Goal: Task Accomplishment & Management: Complete application form

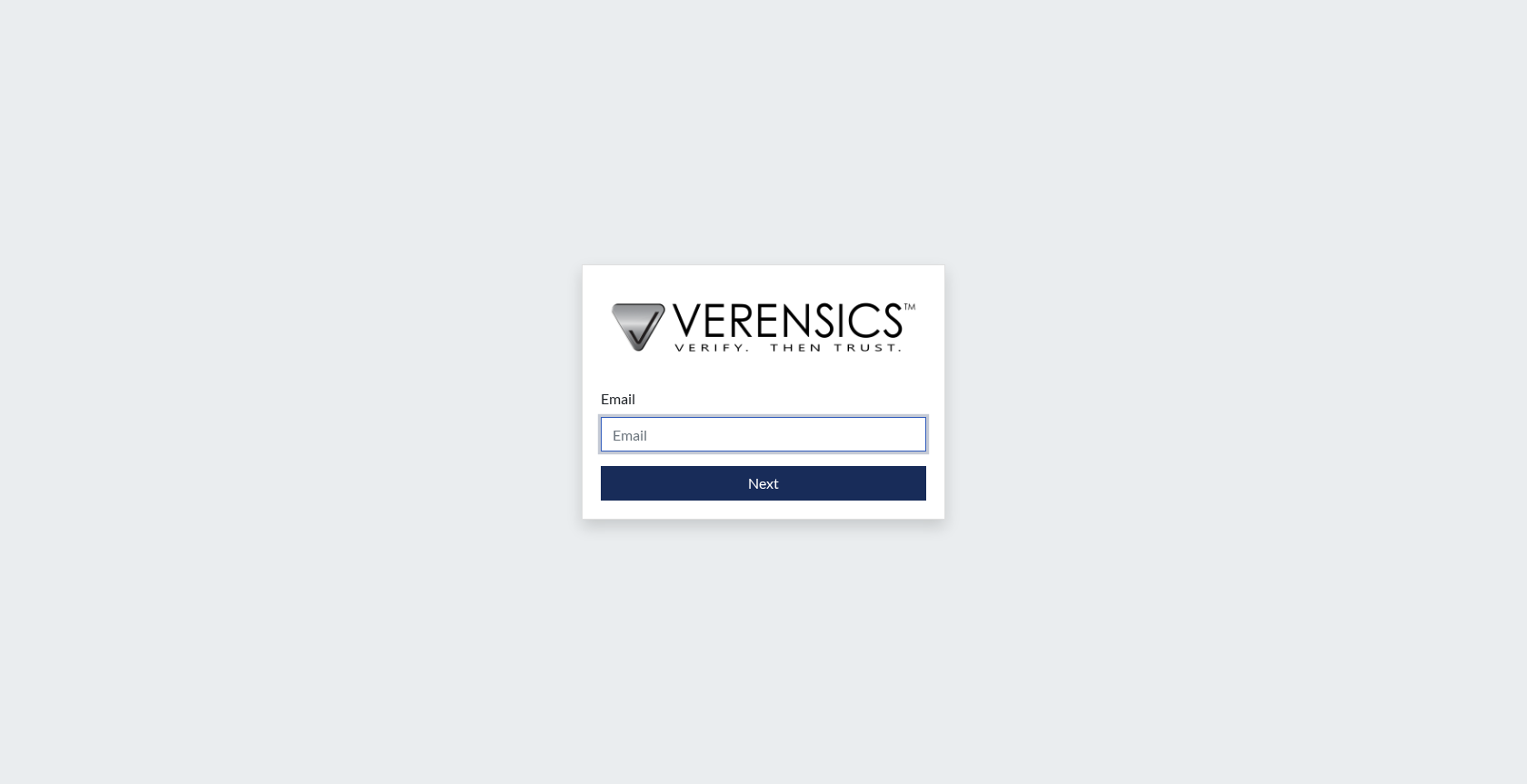
click at [687, 428] on input "Email" at bounding box center [763, 434] width 325 height 35
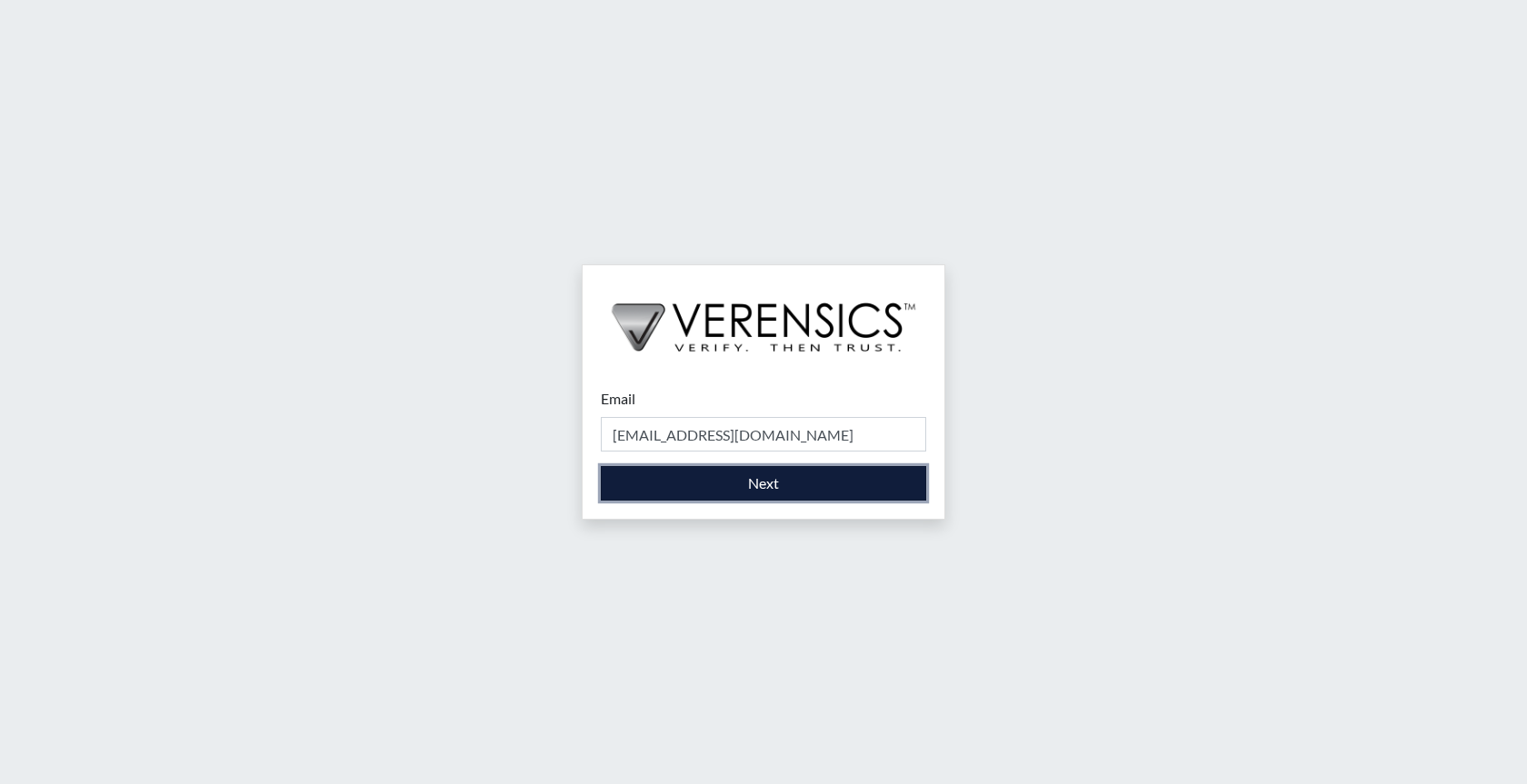
click at [751, 495] on button "Next" at bounding box center [763, 484] width 325 height 35
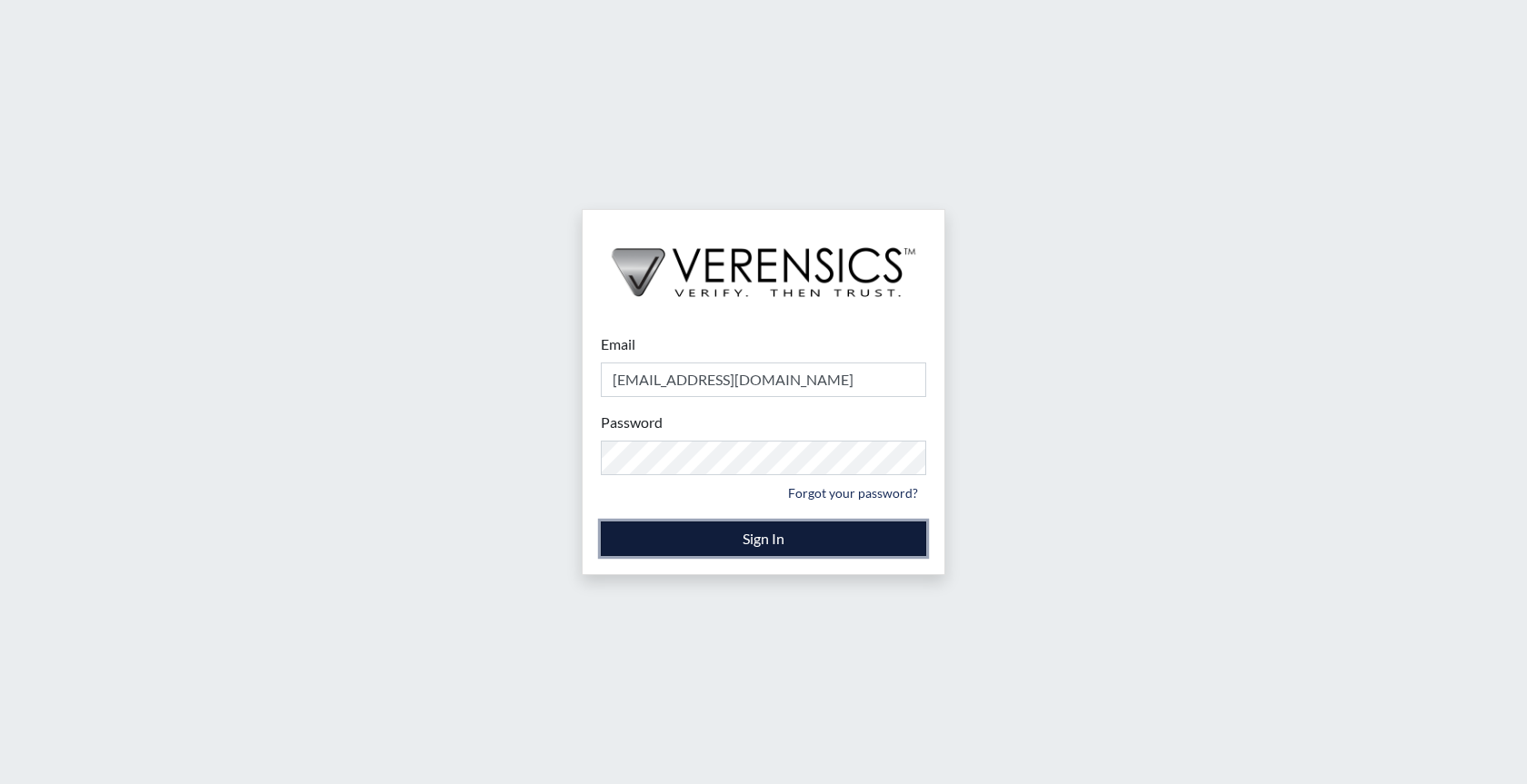
click at [771, 538] on button "Sign In" at bounding box center [763, 538] width 325 height 35
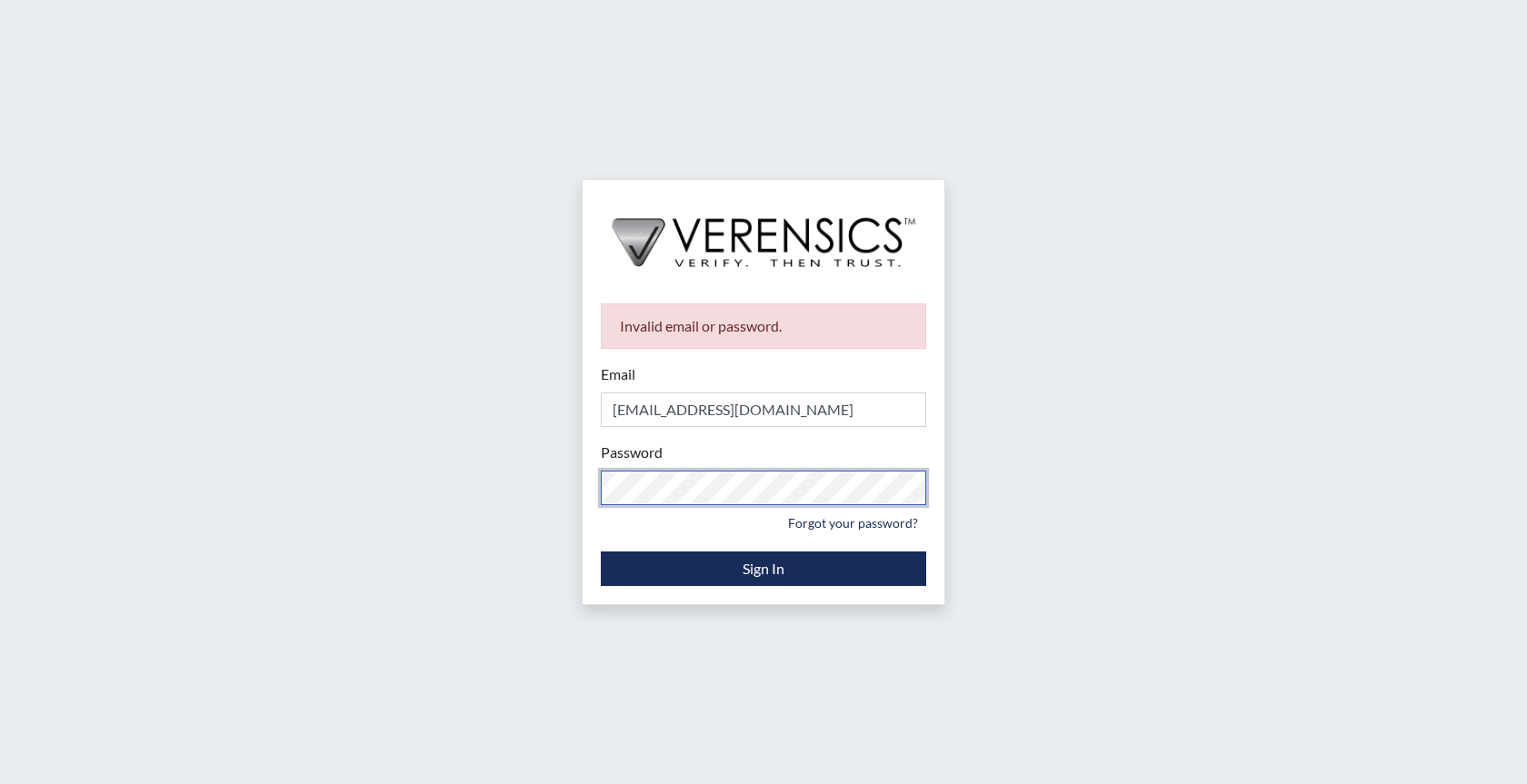
click at [570, 483] on div "Invalid email or password. Email [EMAIL_ADDRESS][DOMAIN_NAME] Please provide yo…" at bounding box center [763, 392] width 1527 height 784
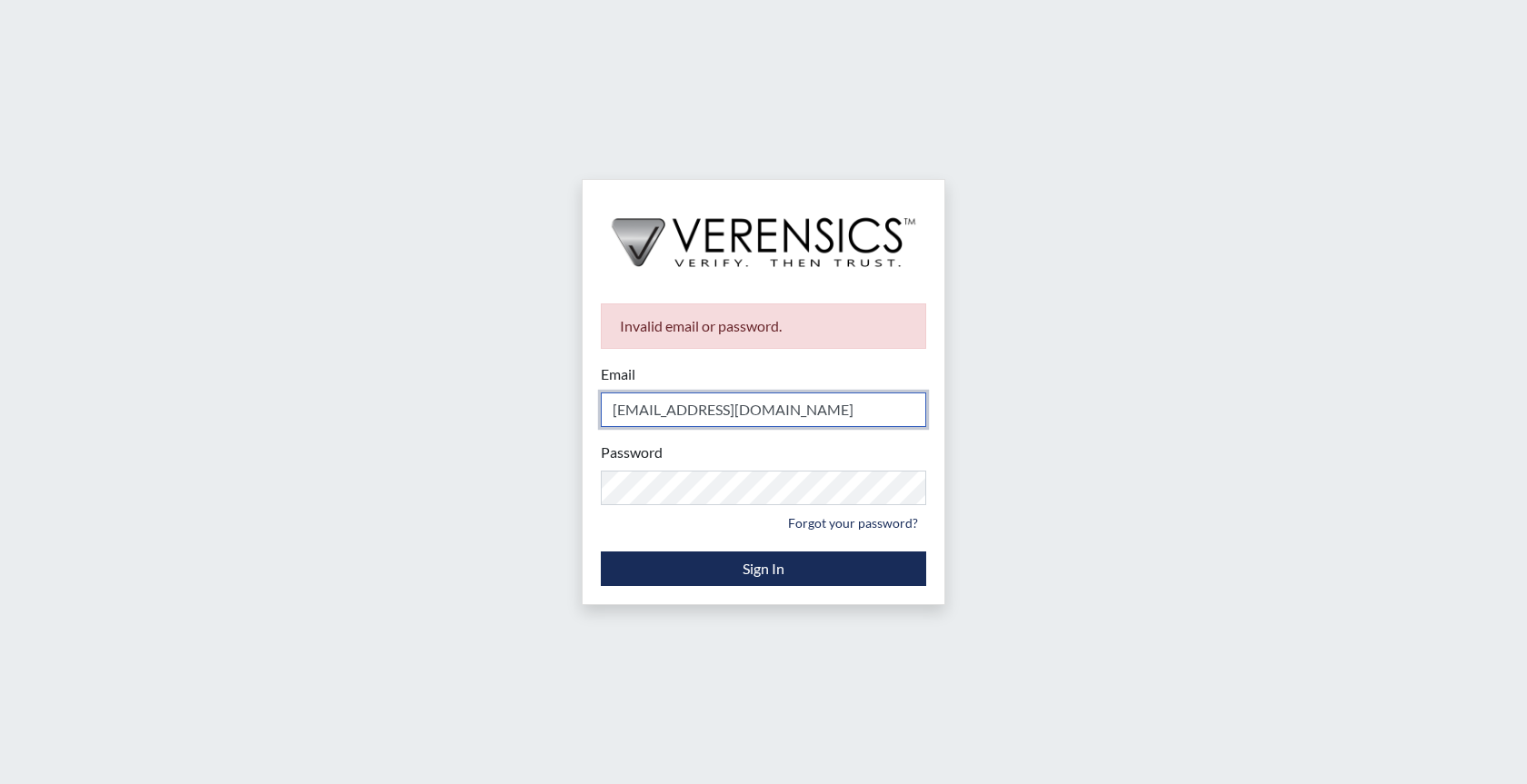
drag, startPoint x: 795, startPoint y: 418, endPoint x: 539, endPoint y: 419, distance: 256.0
click at [546, 414] on div "Invalid email or password. Email [EMAIL_ADDRESS][DOMAIN_NAME] Please provide yo…" at bounding box center [763, 392] width 1527 height 784
type input "[PERSON_NAME][EMAIL_ADDRESS][PERSON_NAME][DOMAIN_NAME]"
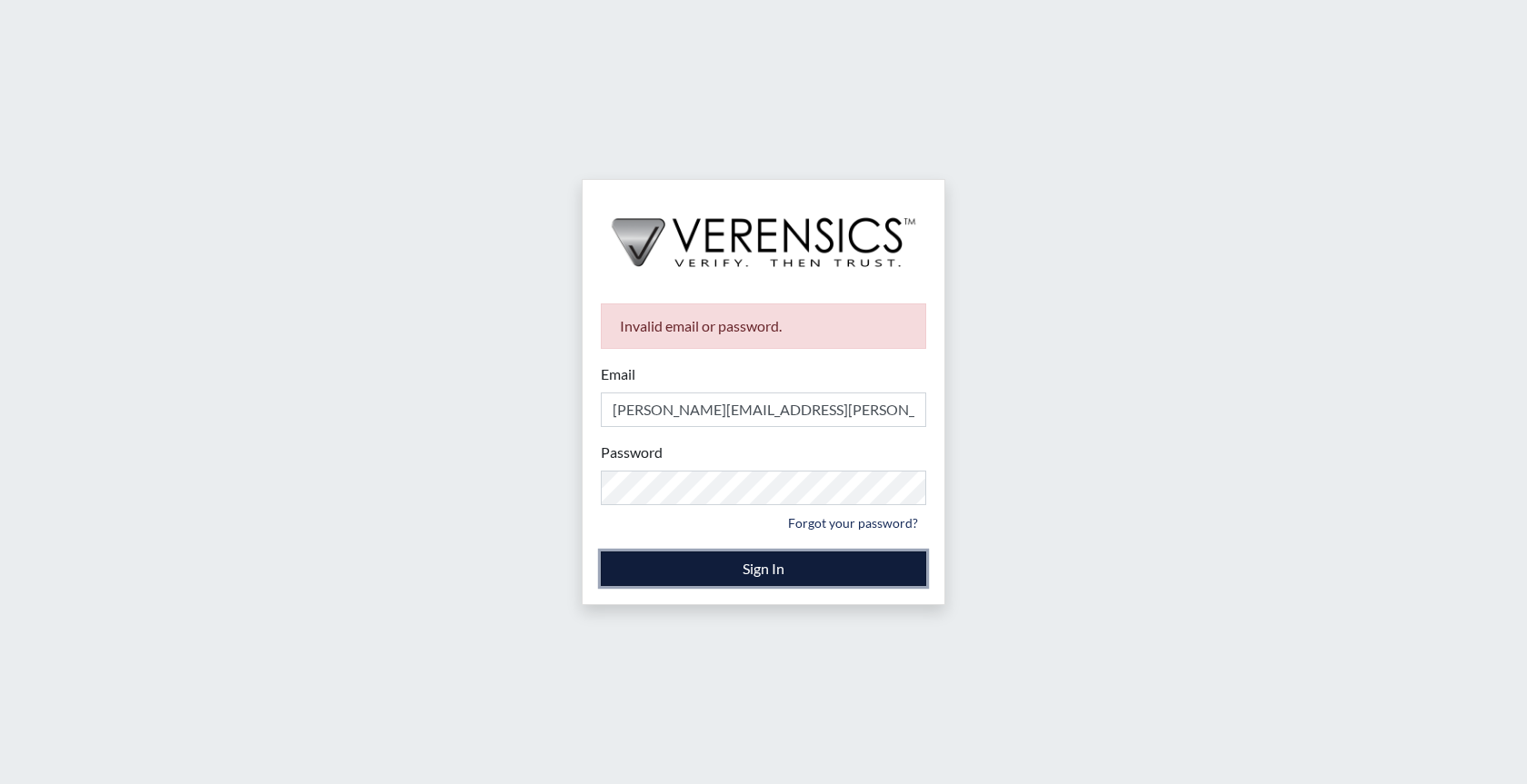
click at [764, 570] on button "Sign In" at bounding box center [763, 569] width 325 height 35
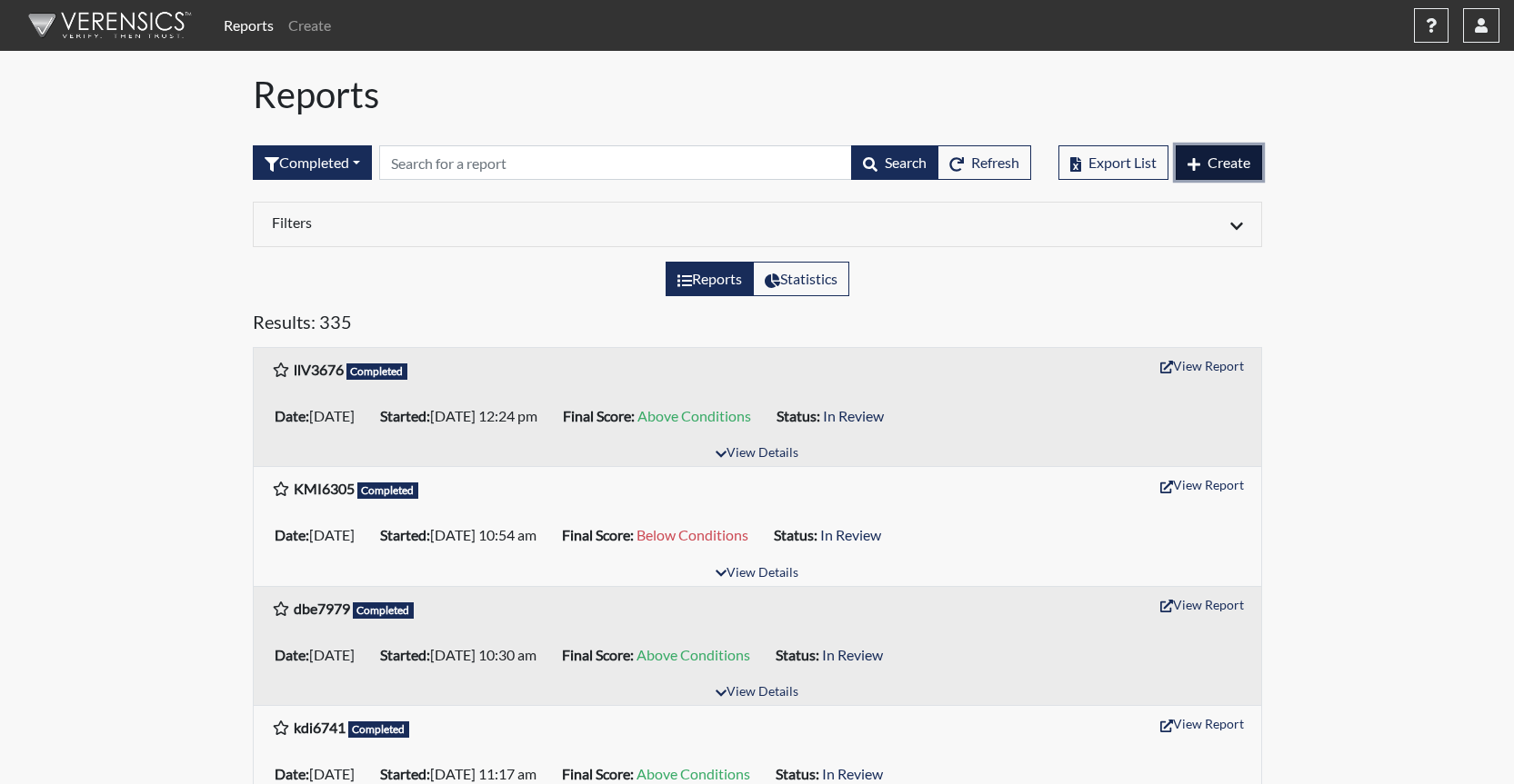
click at [1209, 162] on span "Create" at bounding box center [1228, 162] width 43 height 17
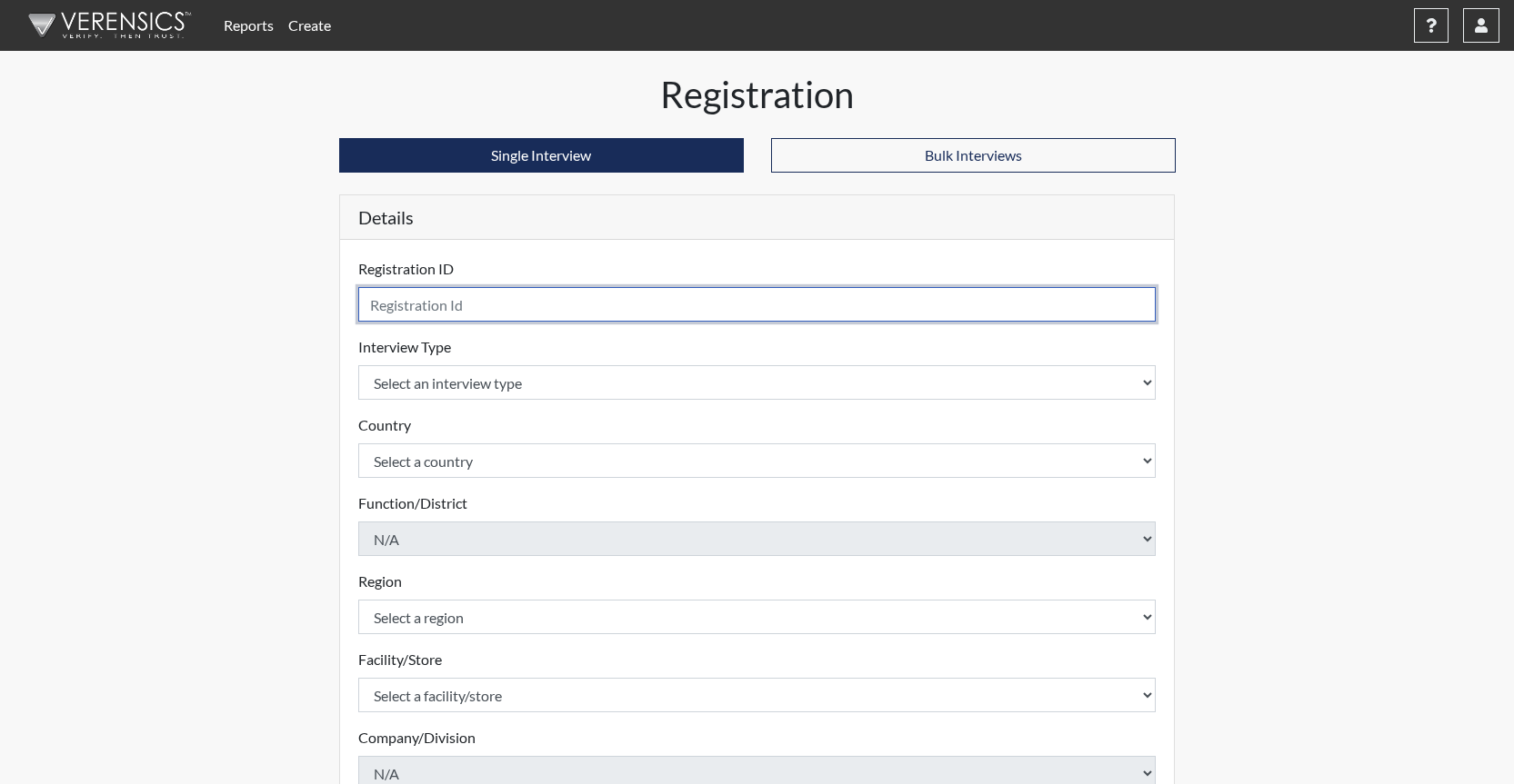
click at [441, 307] on input "text" at bounding box center [757, 305] width 798 height 35
type input "aaa9819"
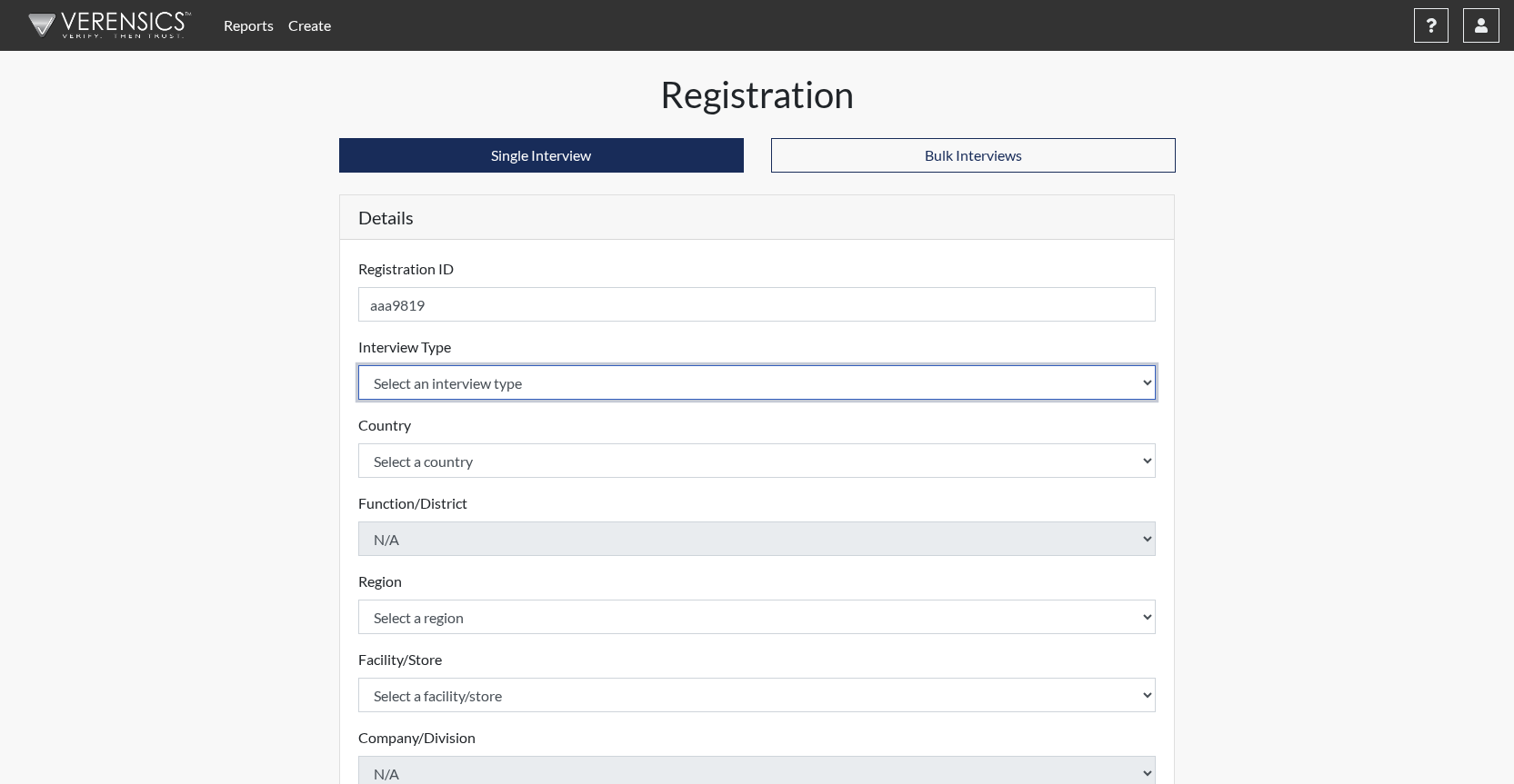
click at [490, 386] on select "Select an interview type Corrections Pre-Employment" at bounding box center [757, 382] width 798 height 35
select select "ff733e93-e1bf-11ea-9c9f-0eff0cf7eb8f"
click at [358, 365] on select "Select an interview type Corrections Pre-Employment" at bounding box center [757, 382] width 798 height 35
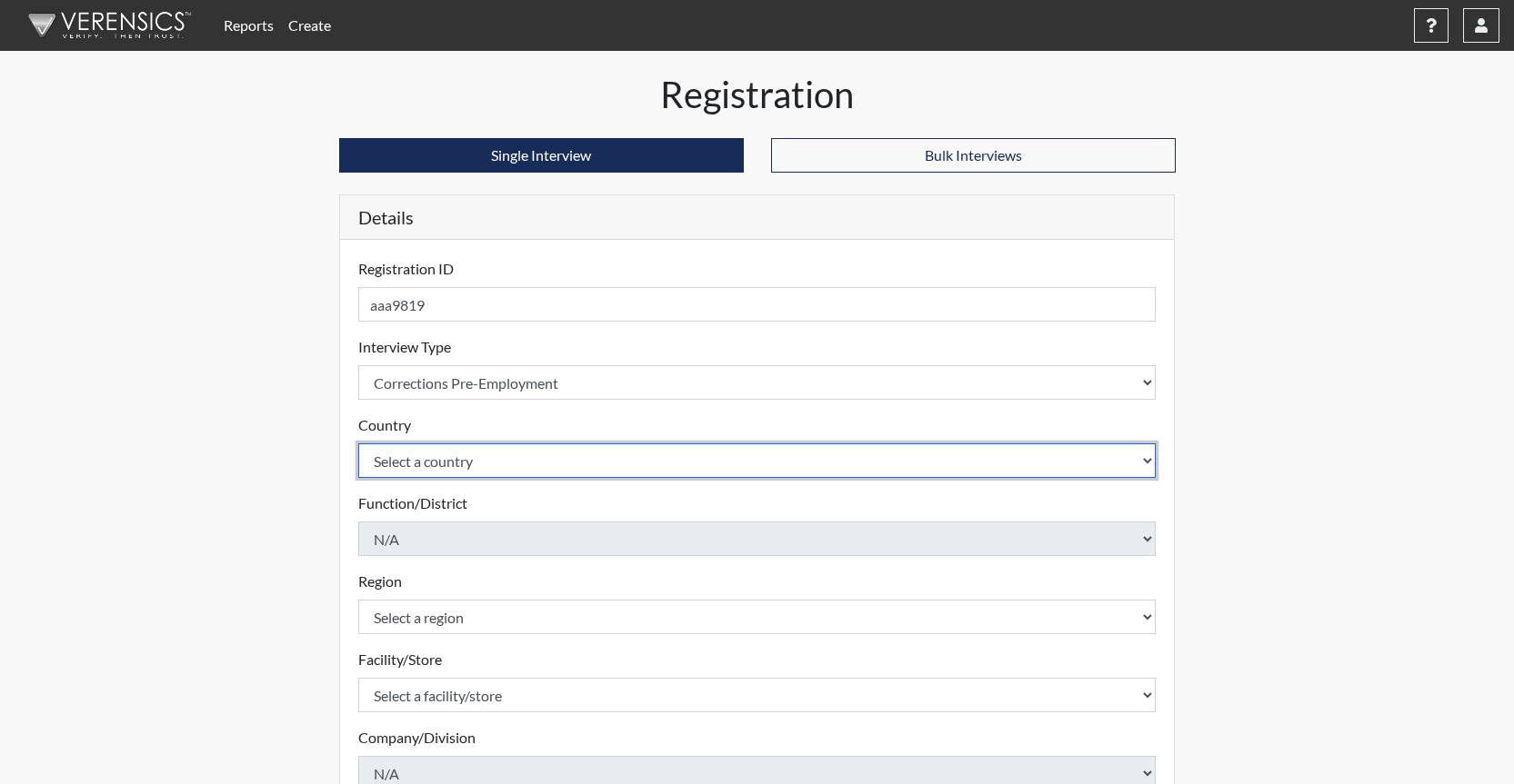
click at [491, 457] on select "Select a country [GEOGRAPHIC_DATA] [GEOGRAPHIC_DATA]" at bounding box center [757, 461] width 798 height 35
select select "united-states-of-[GEOGRAPHIC_DATA]"
click at [358, 444] on select "Select a country [GEOGRAPHIC_DATA] [GEOGRAPHIC_DATA]" at bounding box center [757, 461] width 798 height 35
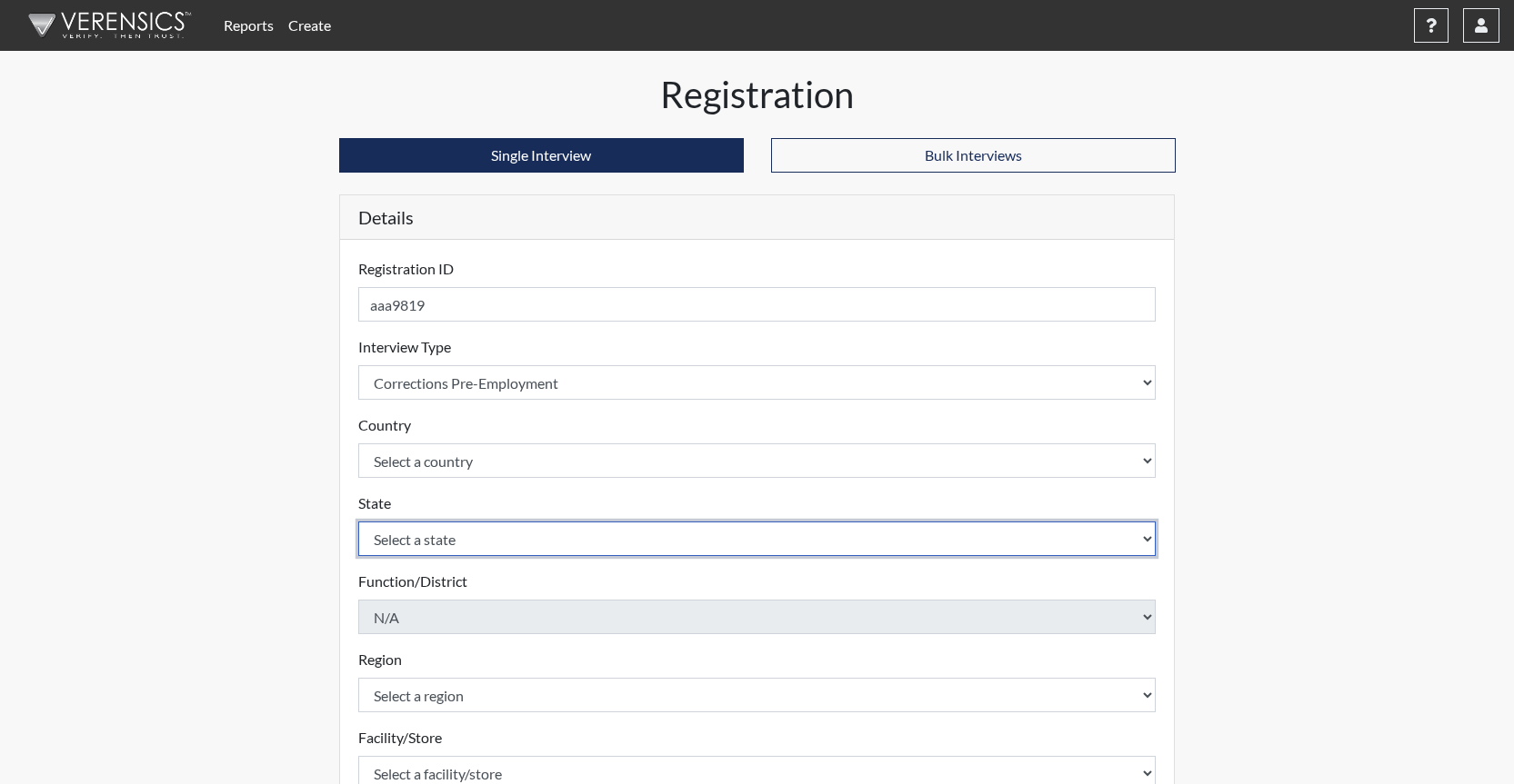
click at [481, 538] on select "Select a state [US_STATE] [US_STATE] [US_STATE] [US_STATE] [US_STATE] [US_STATE…" at bounding box center [757, 538] width 798 height 35
select select "GA"
click at [358, 521] on select "Select a state [US_STATE] [US_STATE] [US_STATE] [US_STATE] [US_STATE] [US_STATE…" at bounding box center [757, 538] width 798 height 35
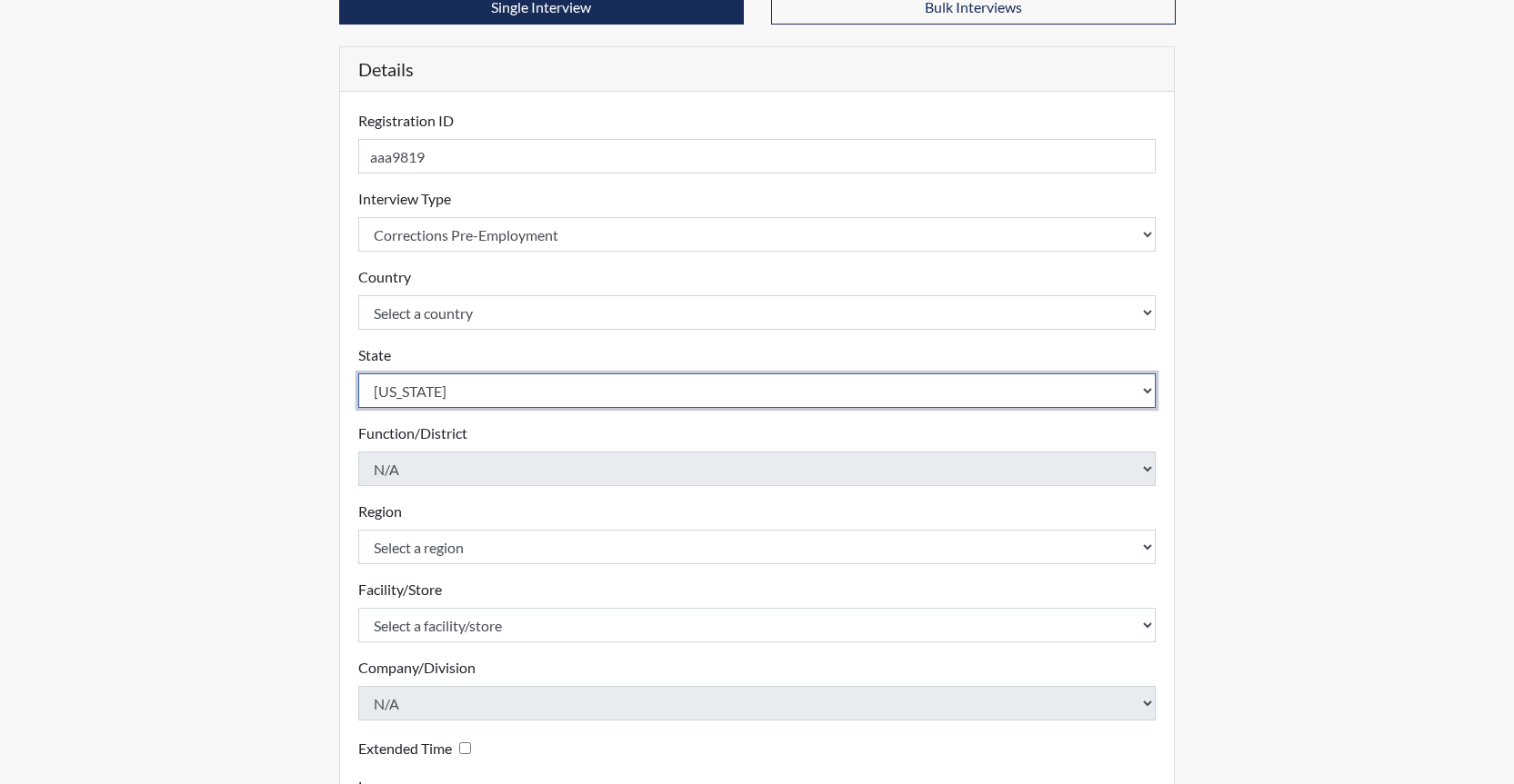
scroll to position [316, 0]
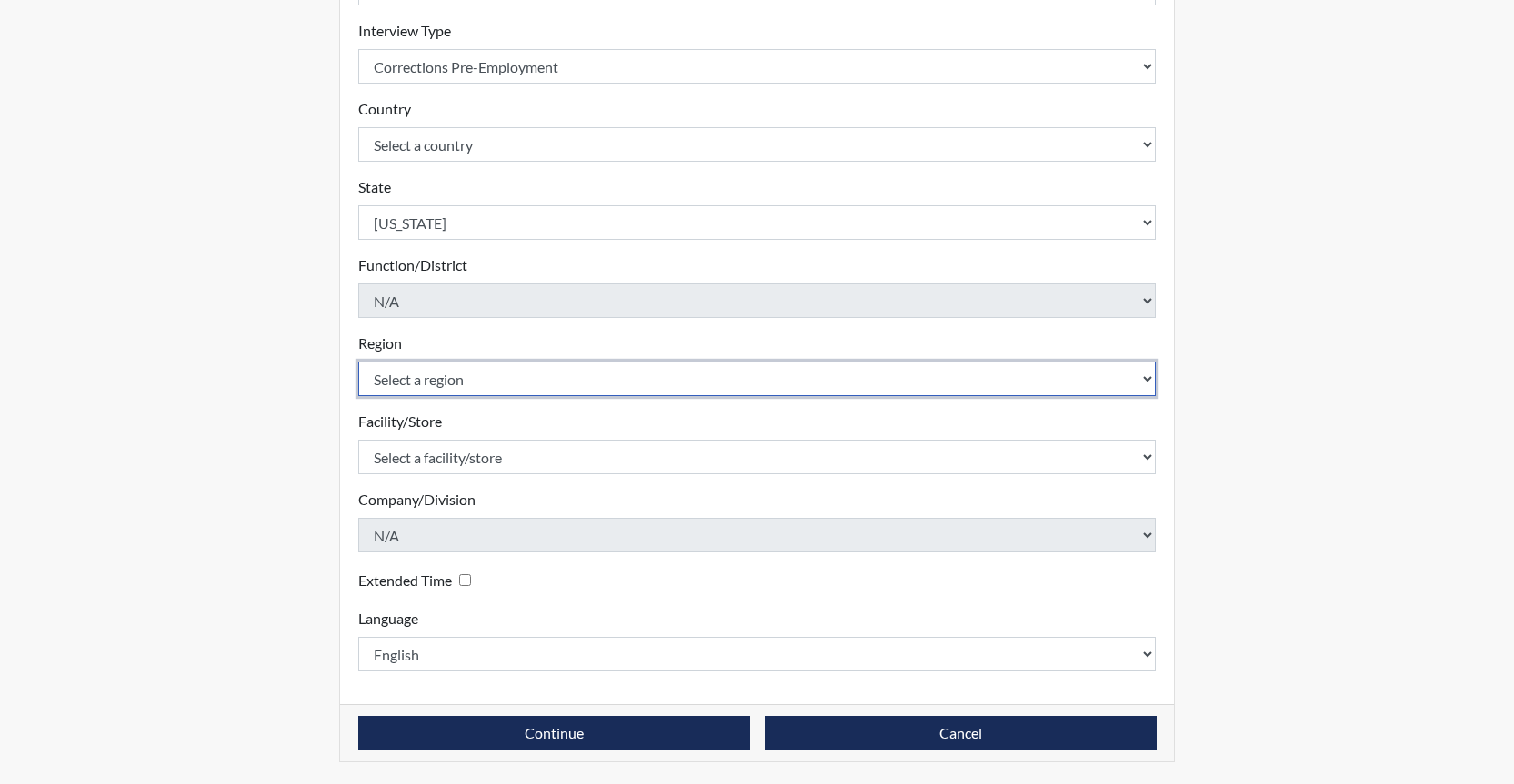
click at [464, 382] on select "Select a region [GEOGRAPHIC_DATA]" at bounding box center [757, 379] width 798 height 35
select select "8bdab1f8-09d2-48bf-ae6d-f2dae3084107"
click at [358, 361] on select "Select a region [GEOGRAPHIC_DATA]" at bounding box center [757, 379] width 798 height 35
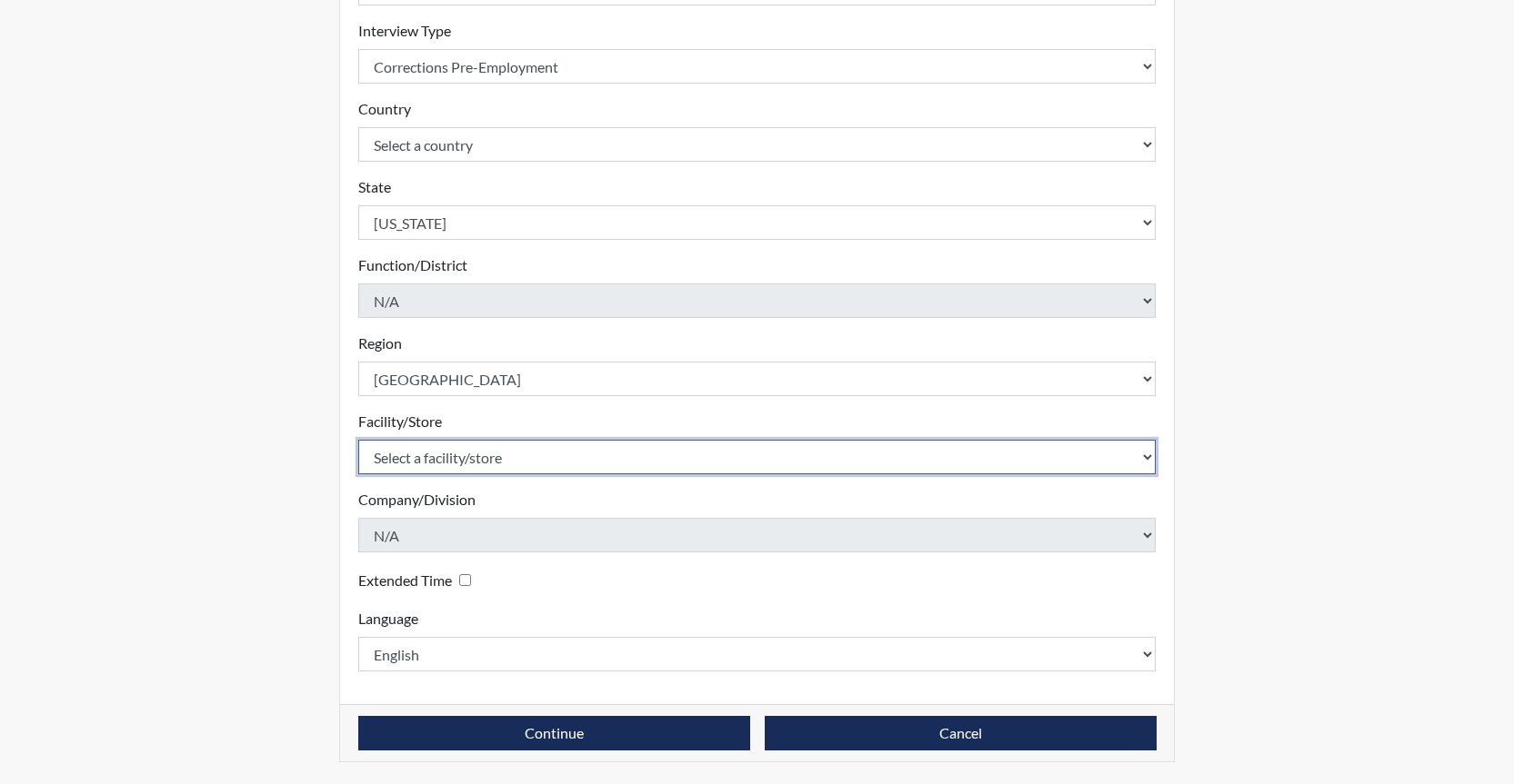
click at [506, 457] on select "Select a facility/store GD&CP SMU*+" at bounding box center [757, 457] width 798 height 35
select select "43ff33d3-b326-4461-b740-f0025afaca61"
click at [358, 440] on select "Select a facility/store GD&CP SMU*+" at bounding box center [757, 457] width 798 height 35
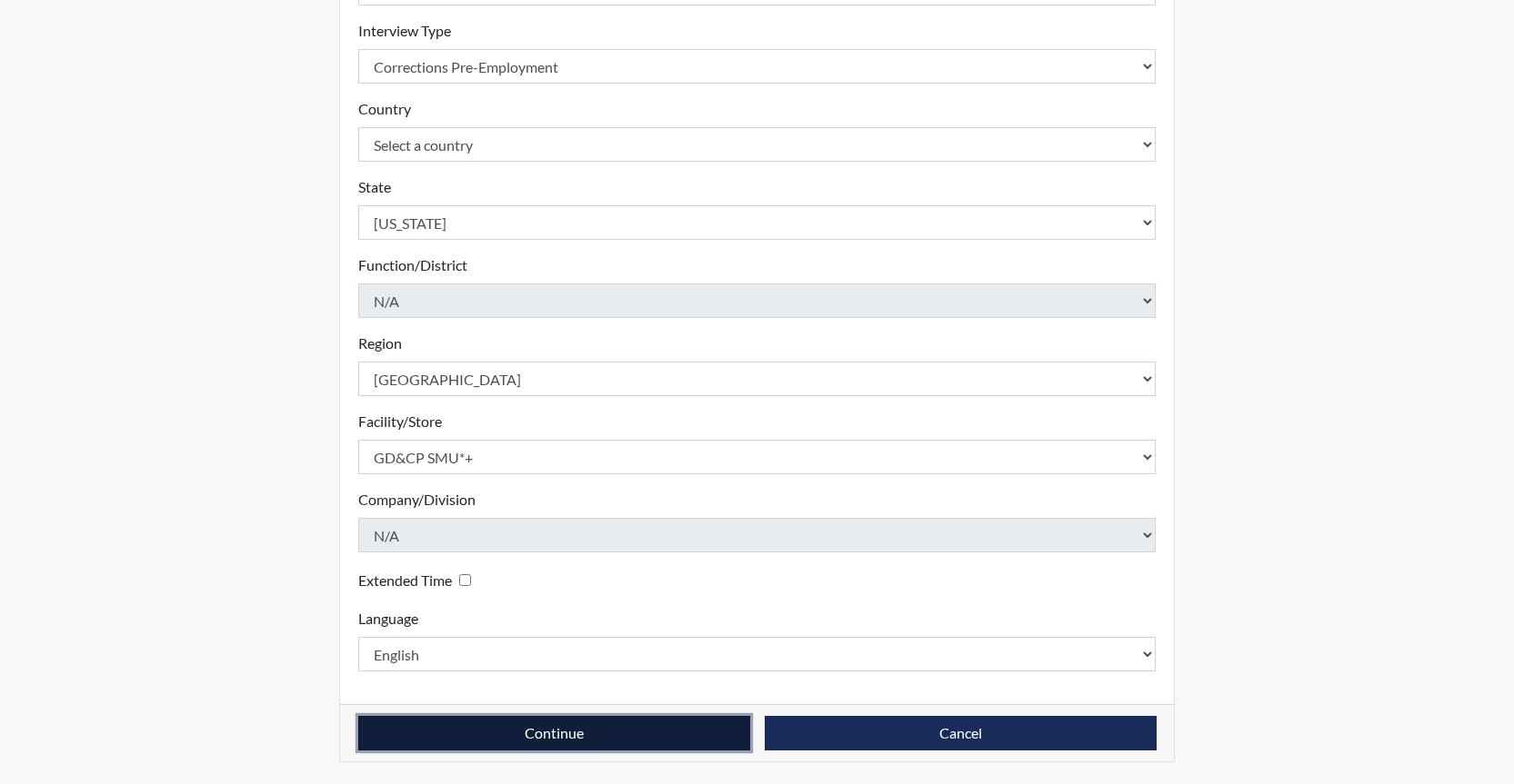
click at [557, 729] on button "Continue" at bounding box center [553, 734] width 392 height 35
